Goal: Find contact information: Find contact information

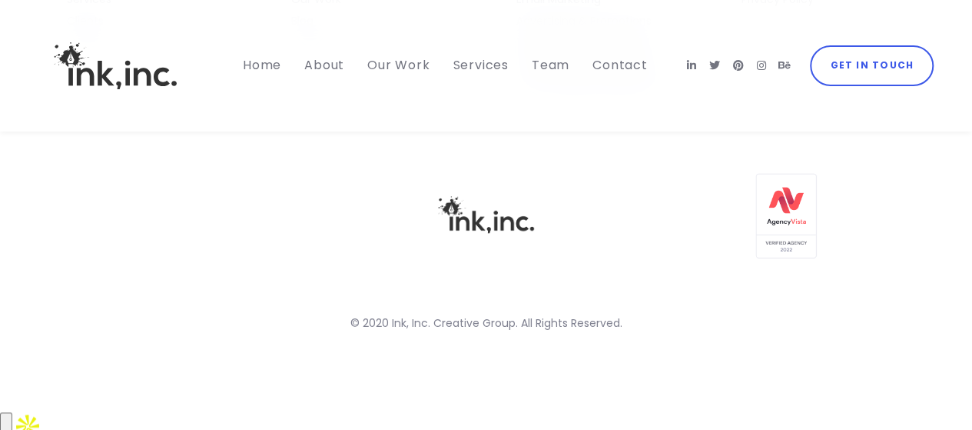
scroll to position [6571, 0]
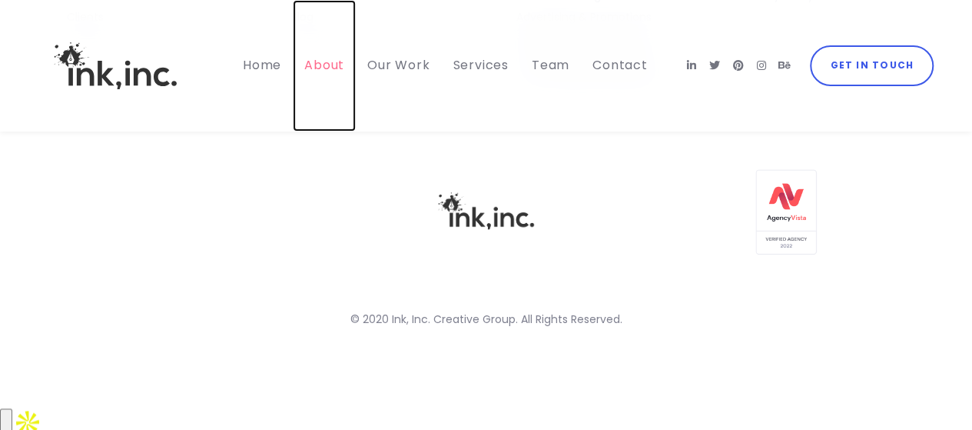
click at [338, 10] on link "About" at bounding box center [324, 65] width 63 height 131
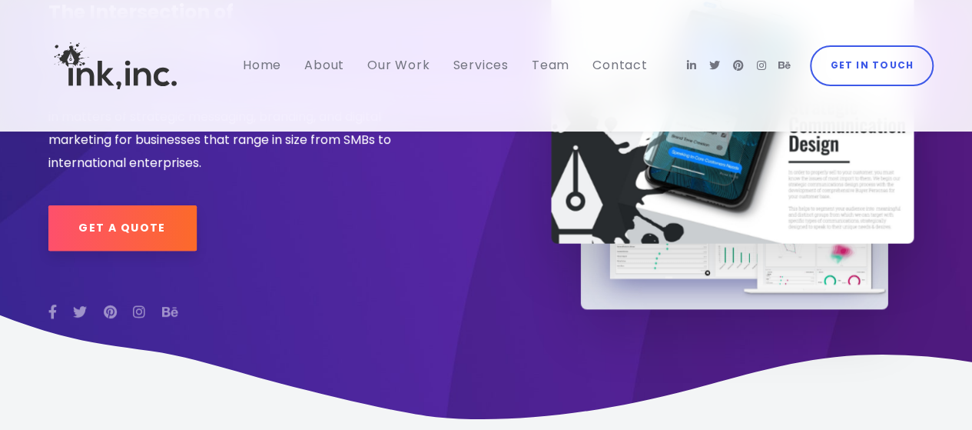
scroll to position [185, 0]
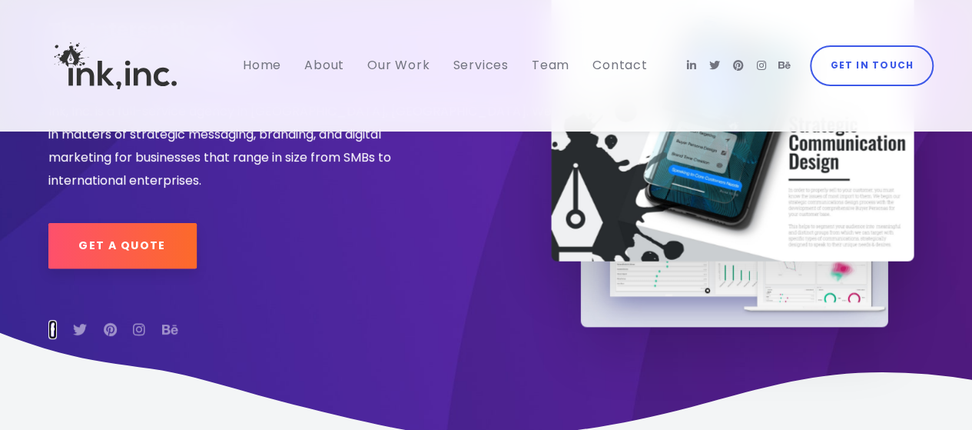
click at [53, 326] on icon at bounding box center [52, 329] width 8 height 14
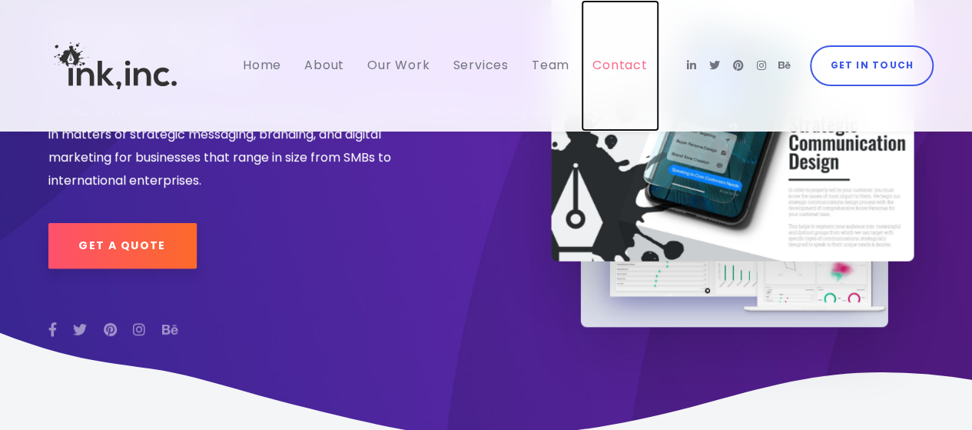
click at [638, 63] on span "Contact" at bounding box center [619, 65] width 55 height 18
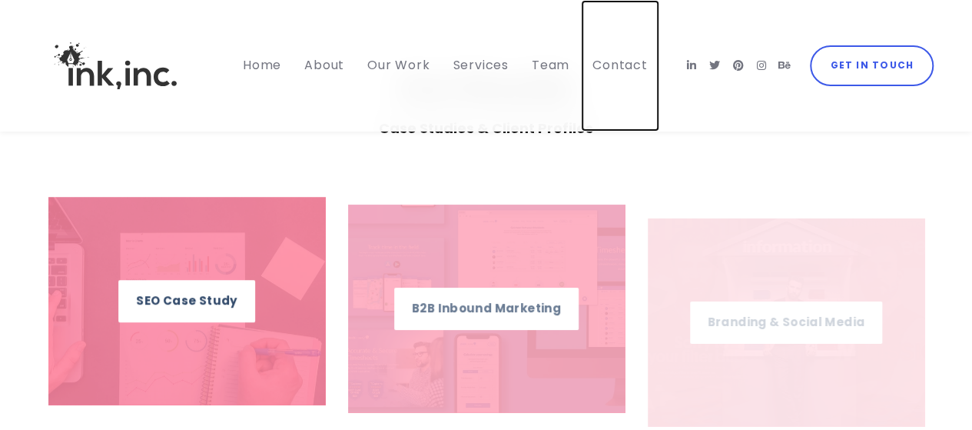
scroll to position [9699, 0]
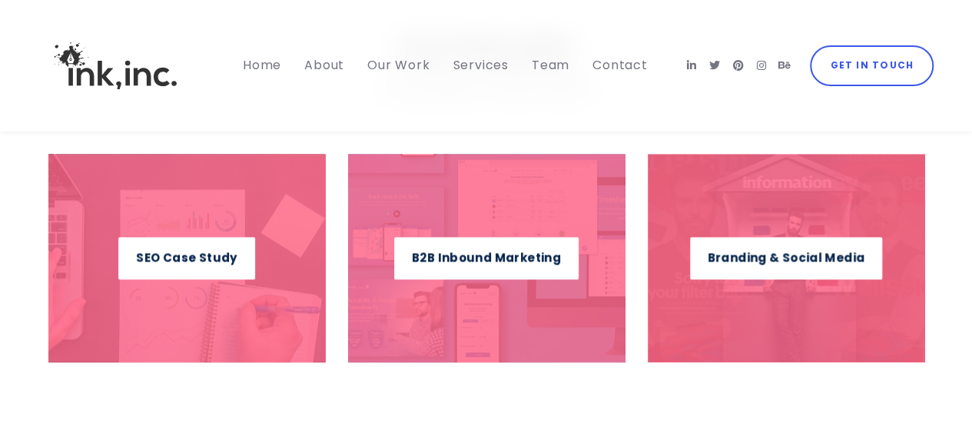
click at [559, 206] on div "Read Case Study" at bounding box center [486, 256] width 250 height 187
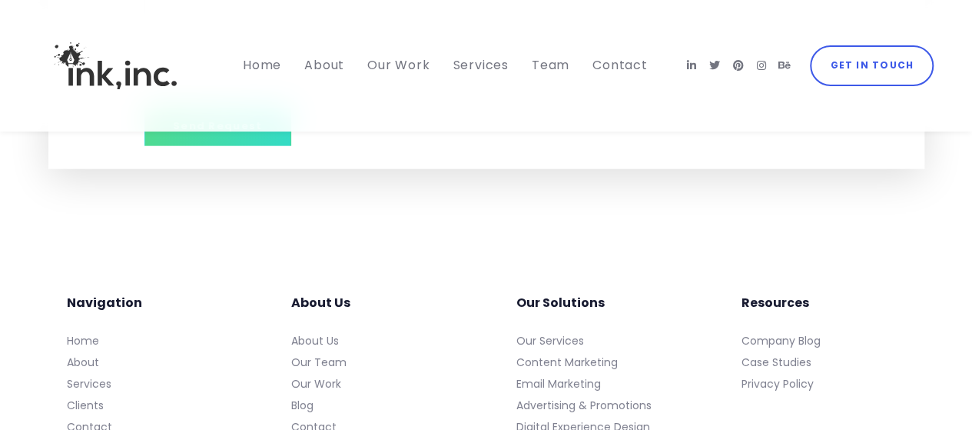
scroll to position [10573, 0]
